Goal: Complete application form: Complete application form

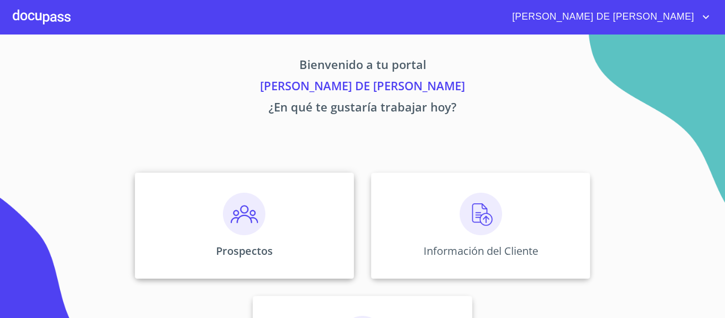
click at [252, 228] on img at bounding box center [244, 214] width 42 height 42
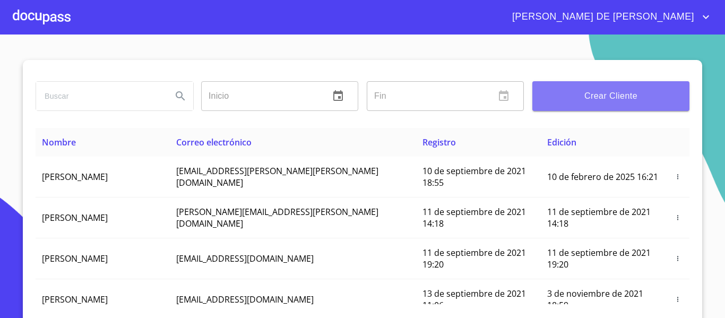
click at [630, 96] on span "Crear Cliente" at bounding box center [611, 96] width 140 height 15
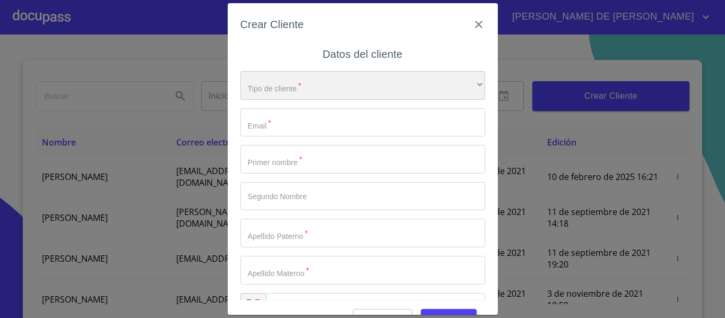
click at [359, 84] on div "​" at bounding box center [363, 85] width 245 height 29
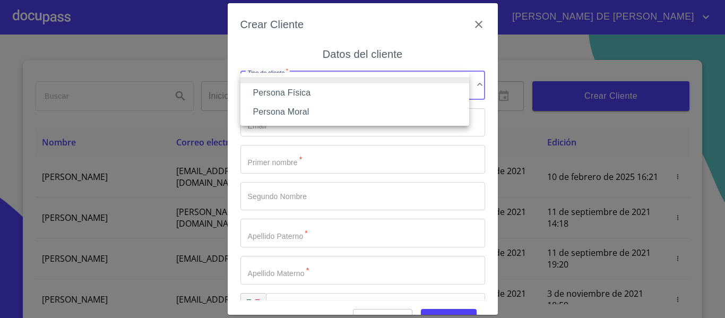
drag, startPoint x: 346, startPoint y: 96, endPoint x: 516, endPoint y: 88, distance: 170.1
click at [347, 96] on li "Persona Física" at bounding box center [355, 92] width 229 height 19
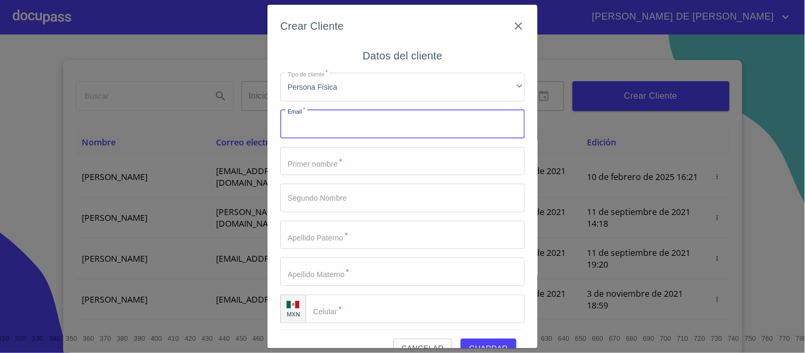
click at [409, 125] on input "Tipo de cliente   *" at bounding box center [402, 124] width 245 height 29
type input "f"
type input "rafaelmunoztorre@gmail.com"
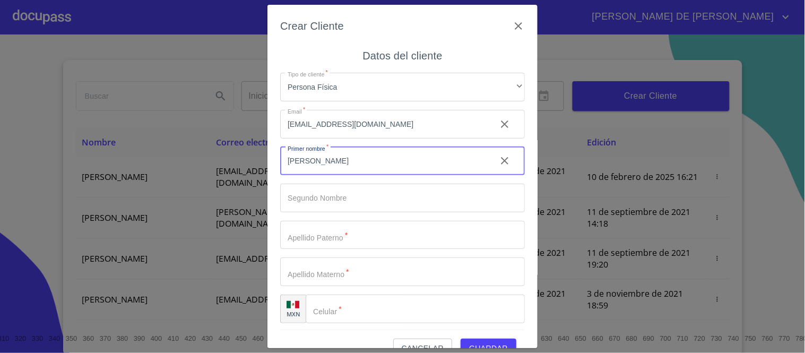
type input "RAFAEL"
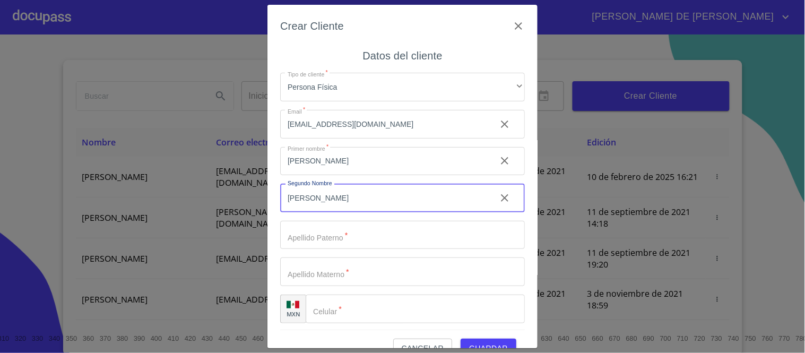
type input "ALEJANDRO"
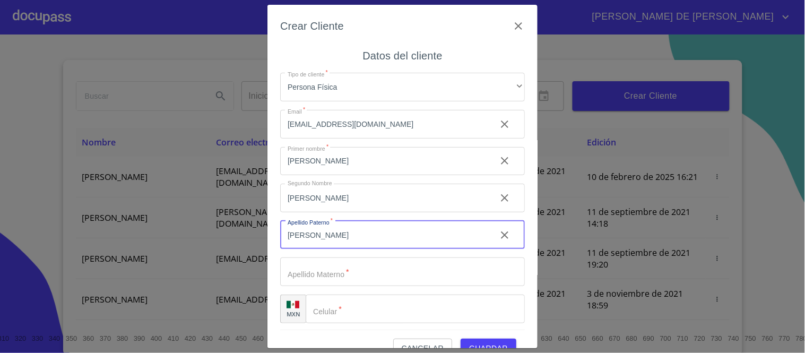
type input "MUÑOZ"
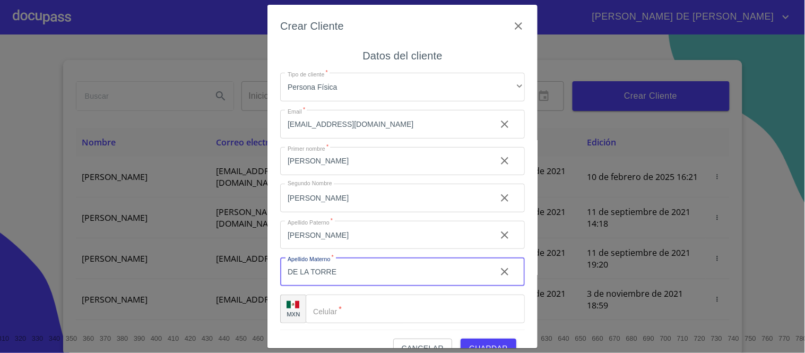
type input "DE LA TORRE"
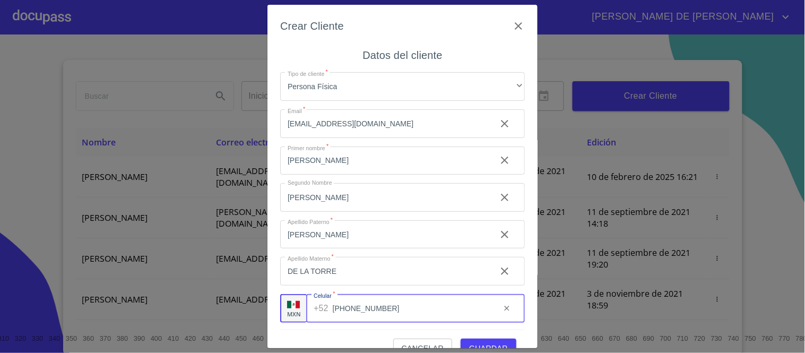
scroll to position [1, 0]
type input "(33)12638710"
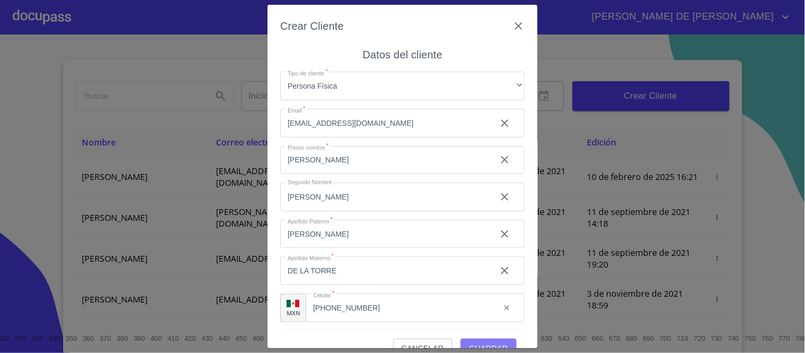
click at [487, 318] on span "Guardar" at bounding box center [488, 348] width 39 height 13
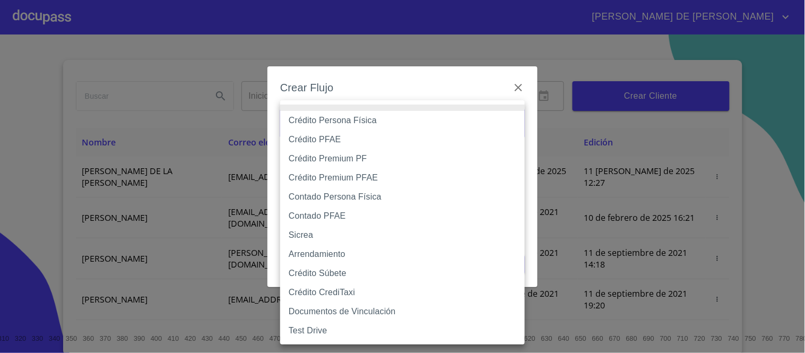
click at [362, 126] on body "RAYMUNDO DE JESUS Inicio ​ Fin ​ Crear Cliente Nombre Correo electrónico Regist…" at bounding box center [402, 176] width 805 height 353
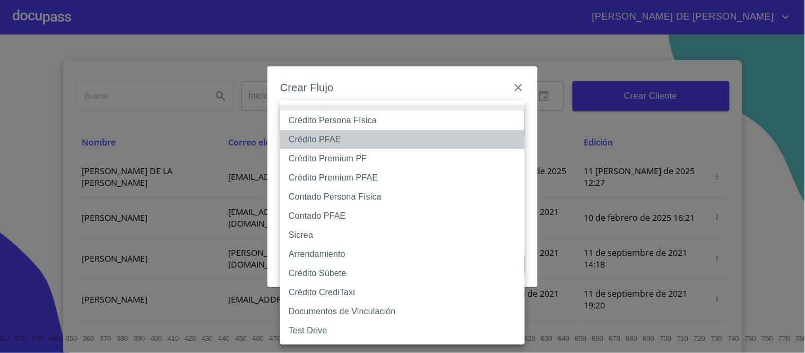
click at [341, 141] on li "Crédito PFAE" at bounding box center [402, 139] width 245 height 19
type input "60bfa0150d9865ccc24afd7c"
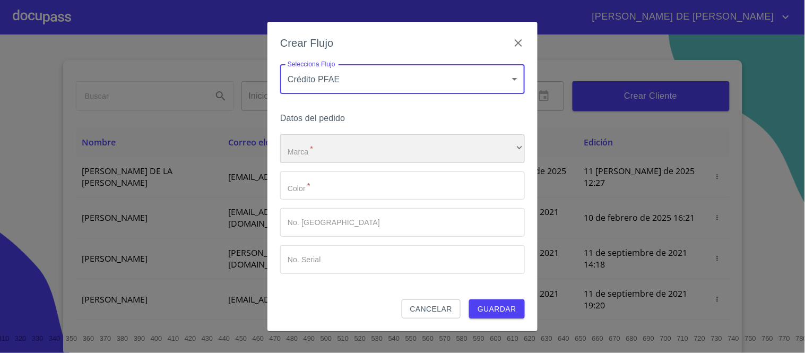
click at [336, 143] on div "​" at bounding box center [402, 148] width 245 height 29
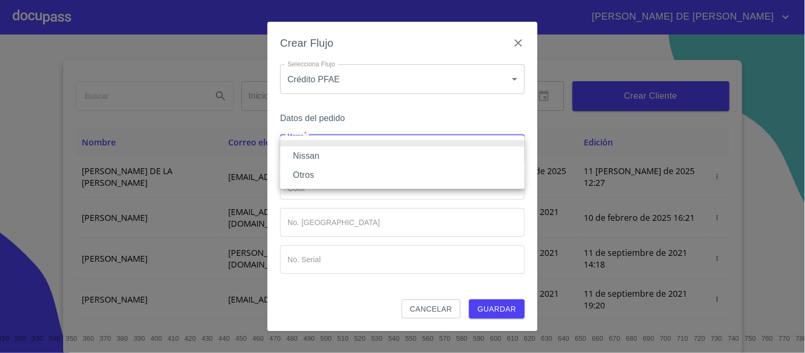
click at [335, 155] on li "Nissan" at bounding box center [402, 156] width 245 height 19
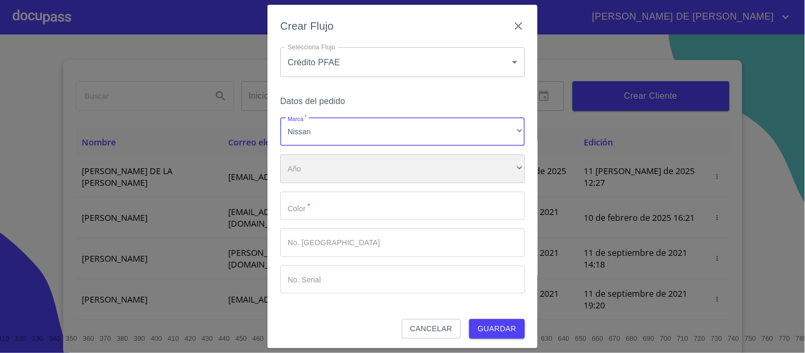
click at [341, 172] on div "​" at bounding box center [402, 169] width 245 height 29
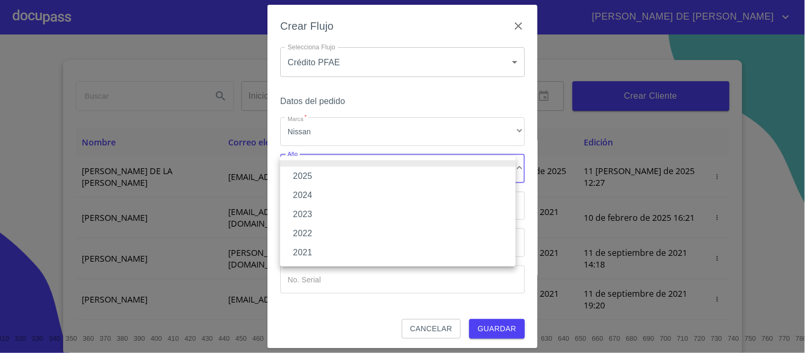
click at [340, 173] on li "2025" at bounding box center [398, 176] width 236 height 19
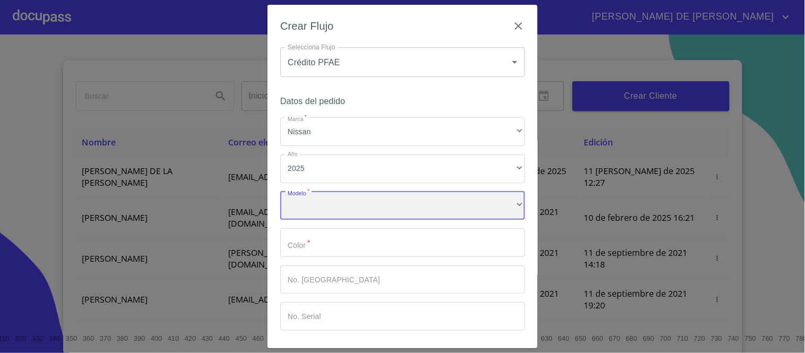
click at [328, 203] on div "​" at bounding box center [402, 206] width 245 height 29
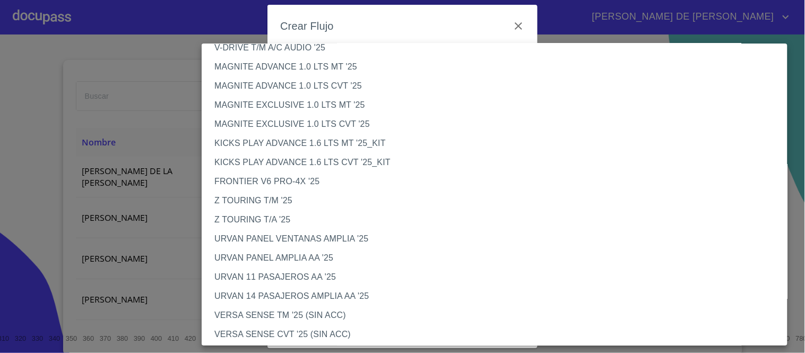
scroll to position [177, 0]
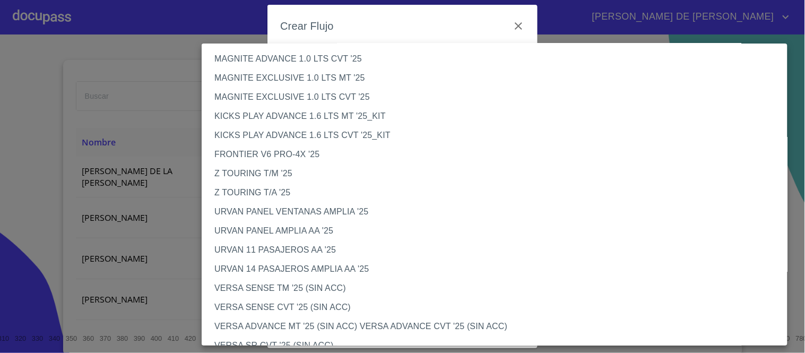
click at [308, 113] on li "KICKS PLAY ADVANCE 1.6 LTS MT '25_KIT" at bounding box center [499, 116] width 595 height 19
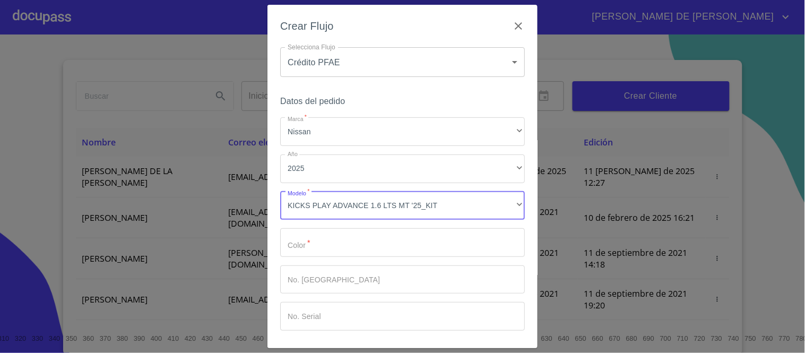
click at [328, 248] on input "Marca   *" at bounding box center [402, 242] width 245 height 29
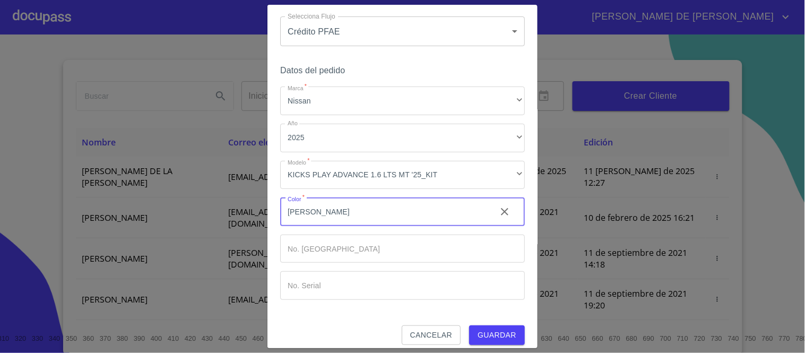
scroll to position [39, 0]
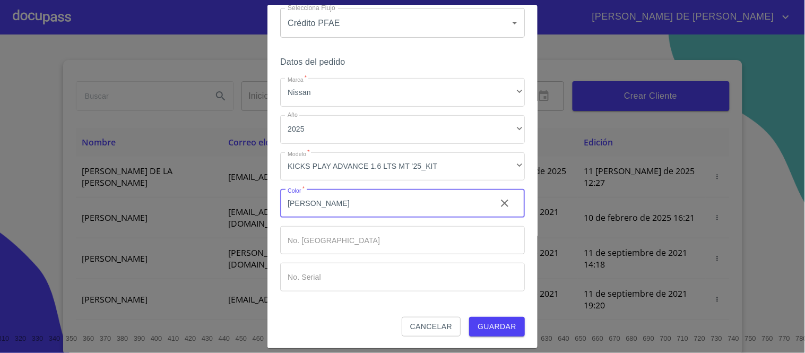
type input "BLANCO"
click at [498, 318] on span "Guardar" at bounding box center [497, 326] width 39 height 13
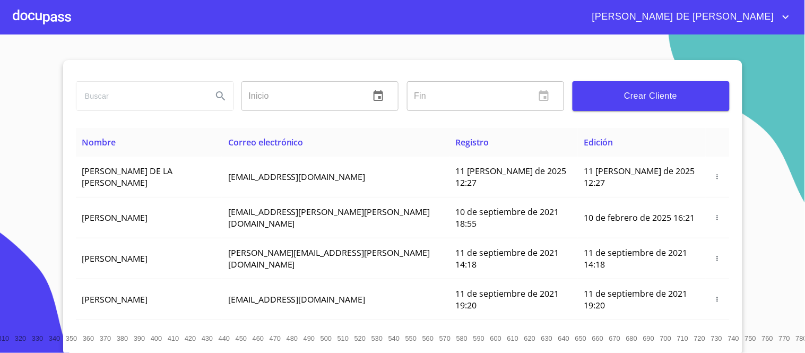
click at [57, 25] on div at bounding box center [42, 17] width 58 height 34
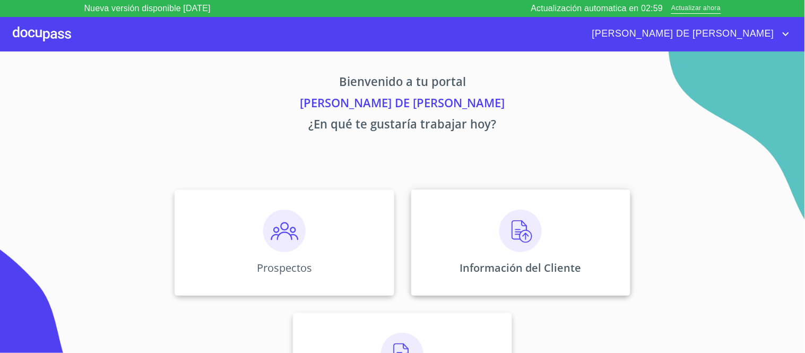
click at [542, 213] on div "Información del Cliente" at bounding box center [521, 243] width 219 height 106
